Goal: Task Accomplishment & Management: Use online tool/utility

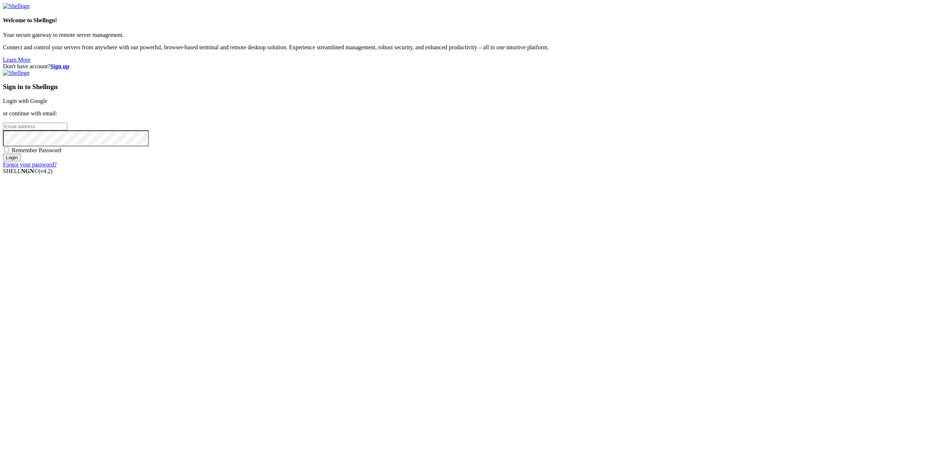
type input "[EMAIL_ADDRESS][DOMAIN_NAME]"
click at [21, 161] on input "Login" at bounding box center [12, 158] width 18 height 8
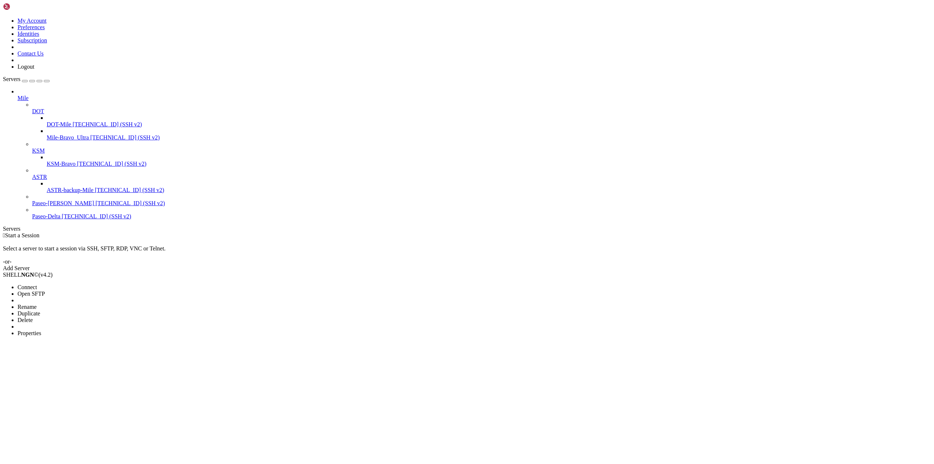
click at [63, 284] on li "Connect" at bounding box center [51, 287] width 66 height 7
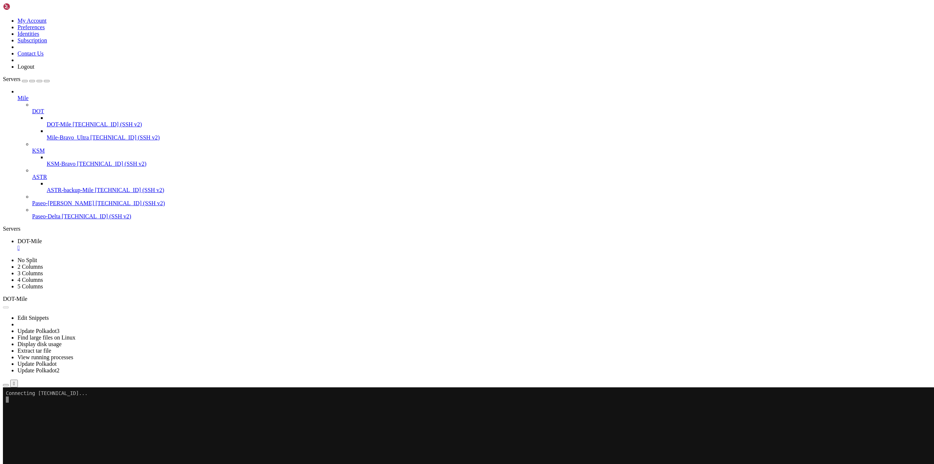
click at [37, 413] on span "Connect" at bounding box center [27, 416] width 19 height 6
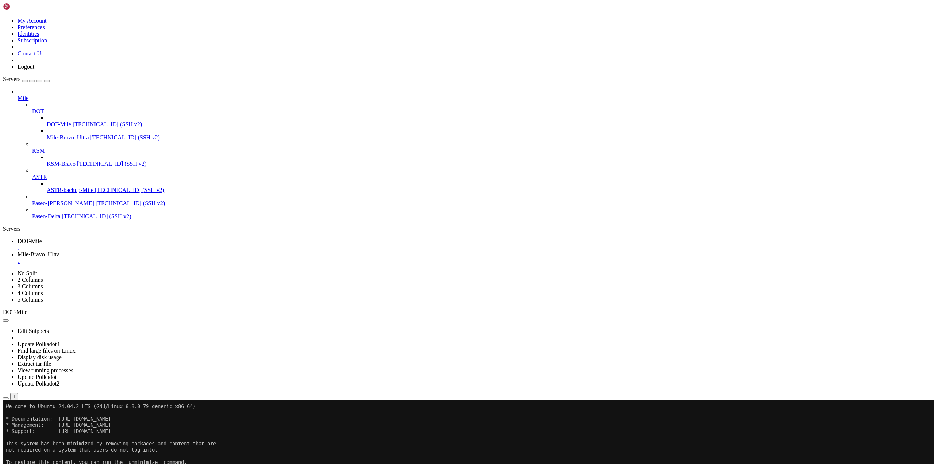
click at [113, 238] on link "DOT-Mile " at bounding box center [474, 244] width 913 height 13
click at [167, 251] on link "Mile-Bravo_Ultra " at bounding box center [474, 257] width 913 height 13
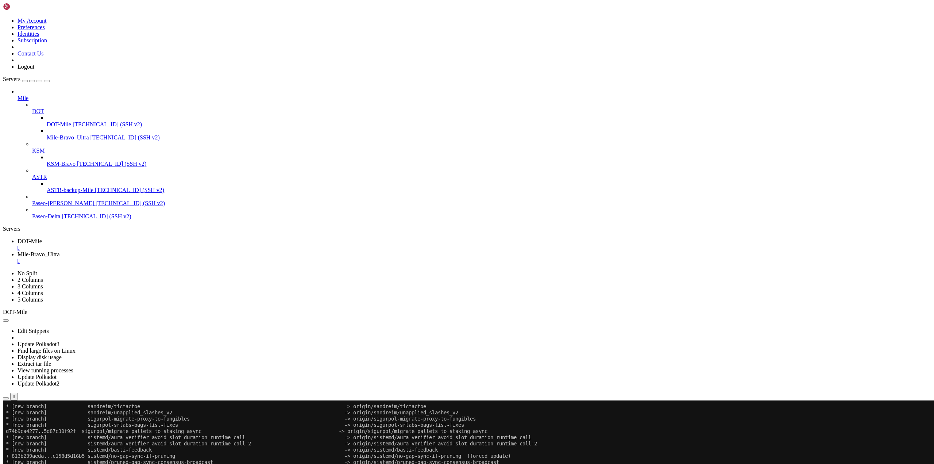
scroll to position [893, 0]
drag, startPoint x: 104, startPoint y: 901, endPoint x: 192, endPoint y: 901, distance: 88.6
click at [112, 238] on link "DOT-Mile " at bounding box center [474, 244] width 913 height 13
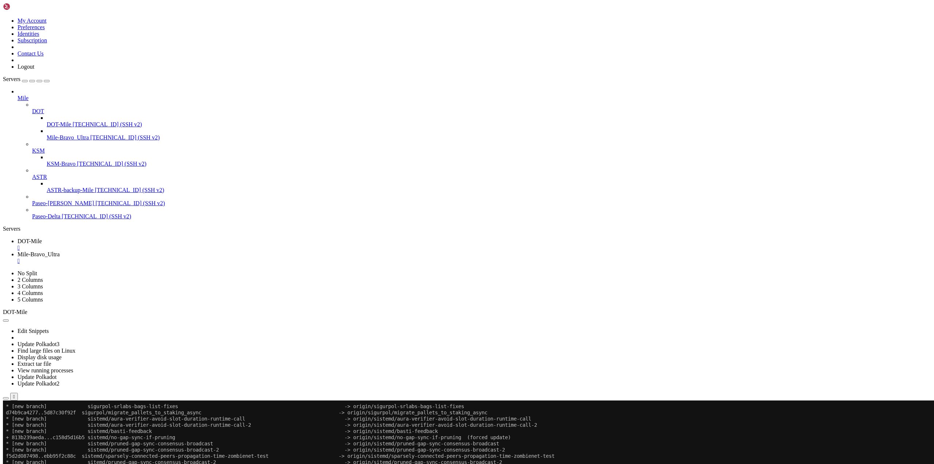
scroll to position [800, 0]
click at [173, 251] on link "Mile-Bravo_Ultra " at bounding box center [474, 257] width 913 height 13
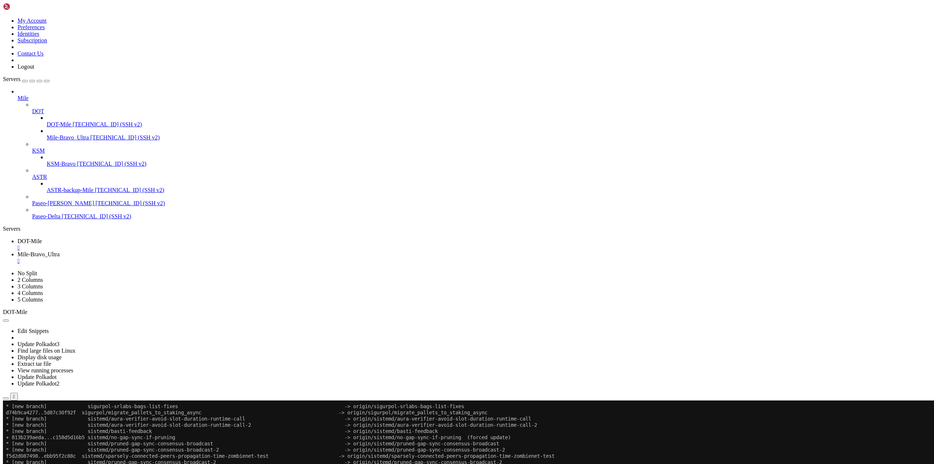
scroll to position [949, 0]
click at [42, 238] on span "DOT-Mile" at bounding box center [30, 241] width 24 height 6
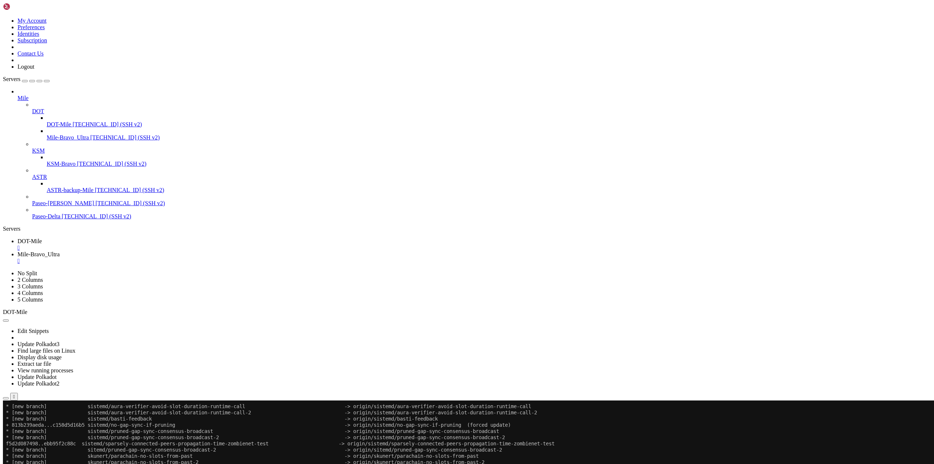
click at [162, 251] on link "Mile-Bravo_Ultra " at bounding box center [474, 257] width 913 height 13
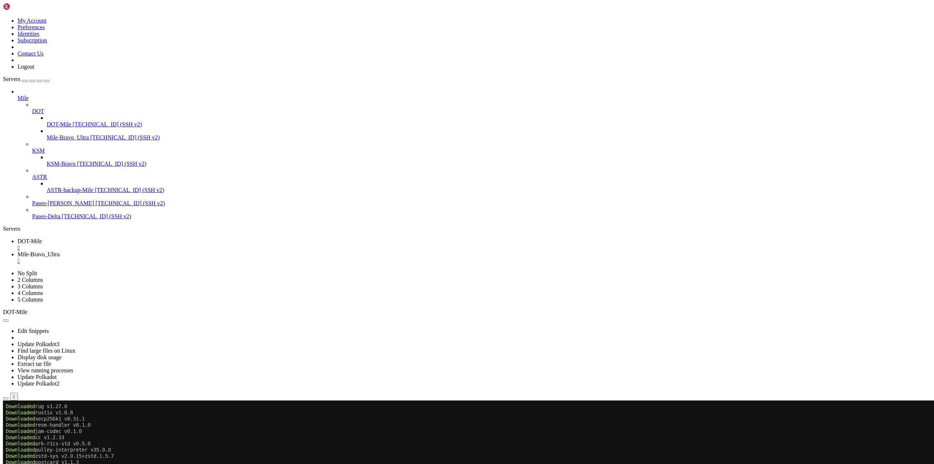
scroll to position [4329, 0]
